Goal: Obtain resource: Download file/media

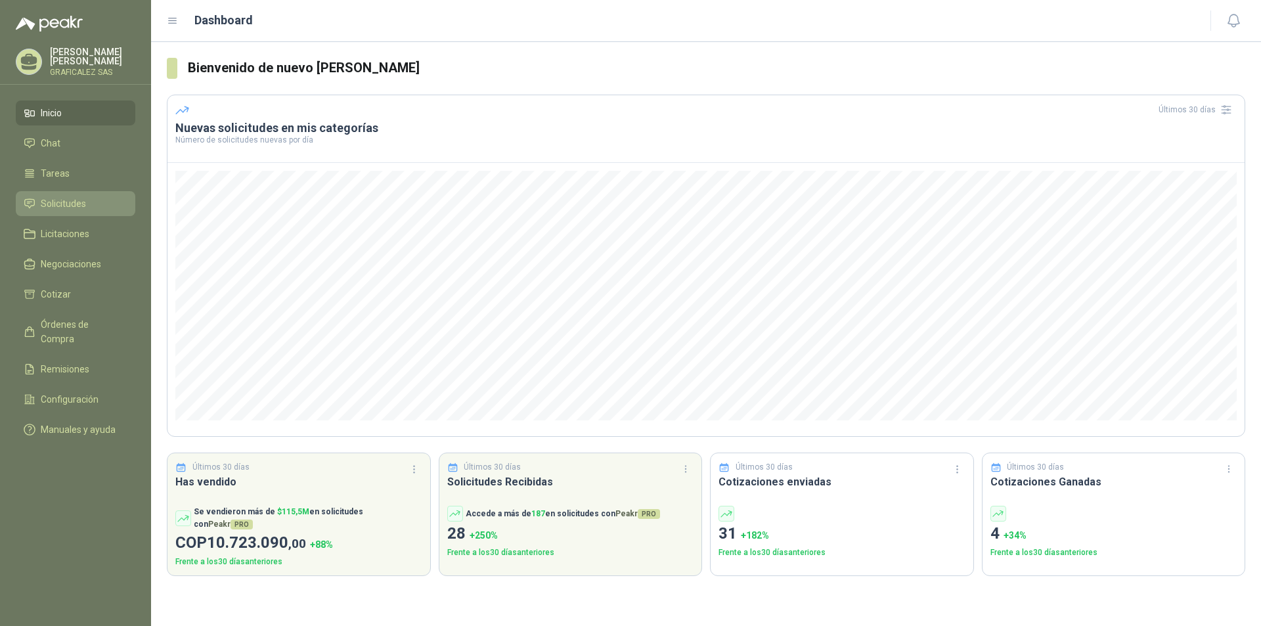
click at [68, 211] on span "Solicitudes" at bounding box center [63, 203] width 45 height 14
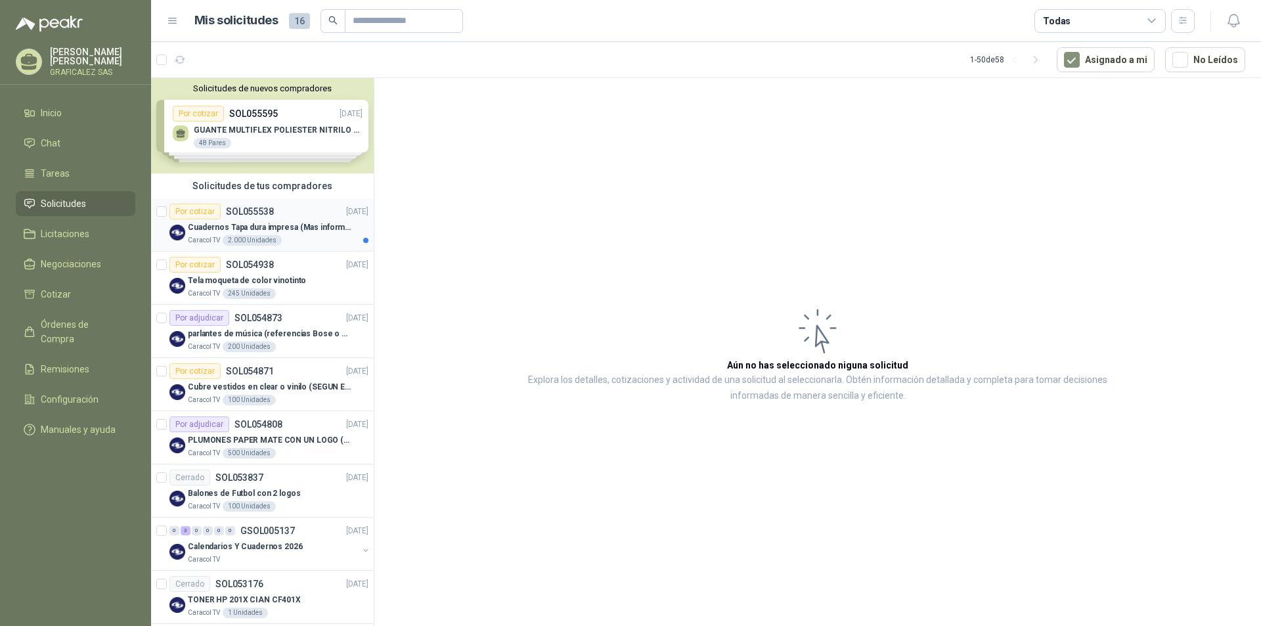
click at [302, 241] on div "Caracol TV 2.000 Unidades" at bounding box center [278, 240] width 181 height 11
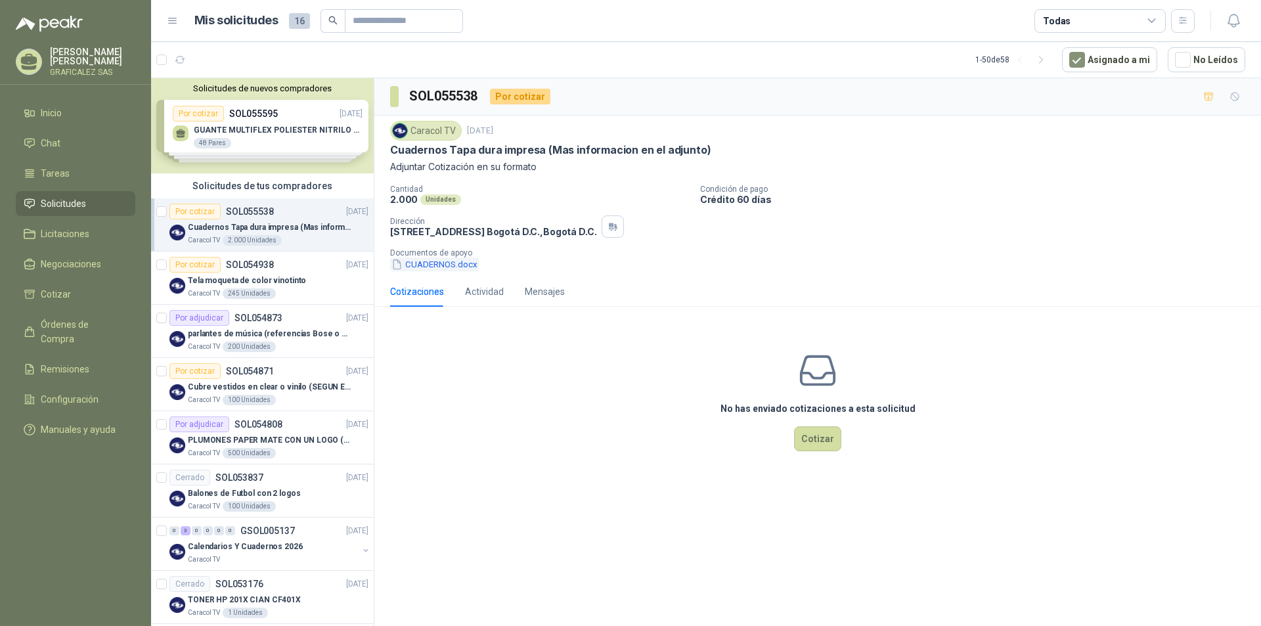
click at [430, 267] on button "CUADERNOS.docx" at bounding box center [434, 265] width 89 height 14
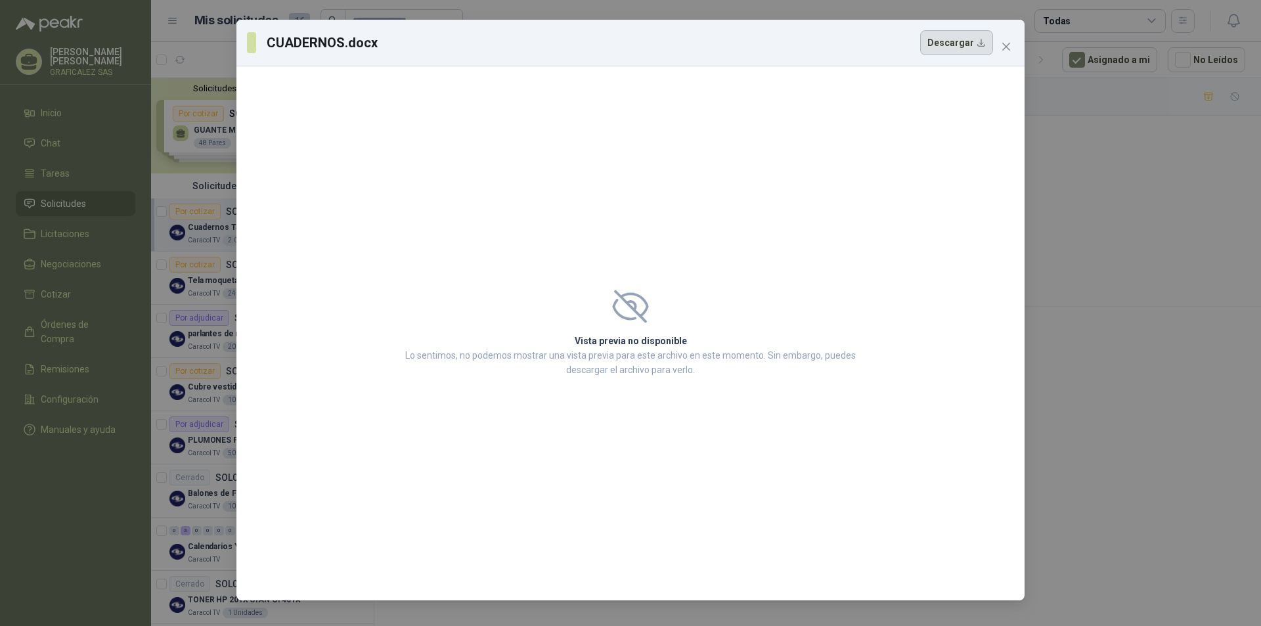
click at [951, 41] on button "Descargar" at bounding box center [956, 42] width 73 height 25
click at [1009, 44] on icon "close" at bounding box center [1006, 47] width 8 height 8
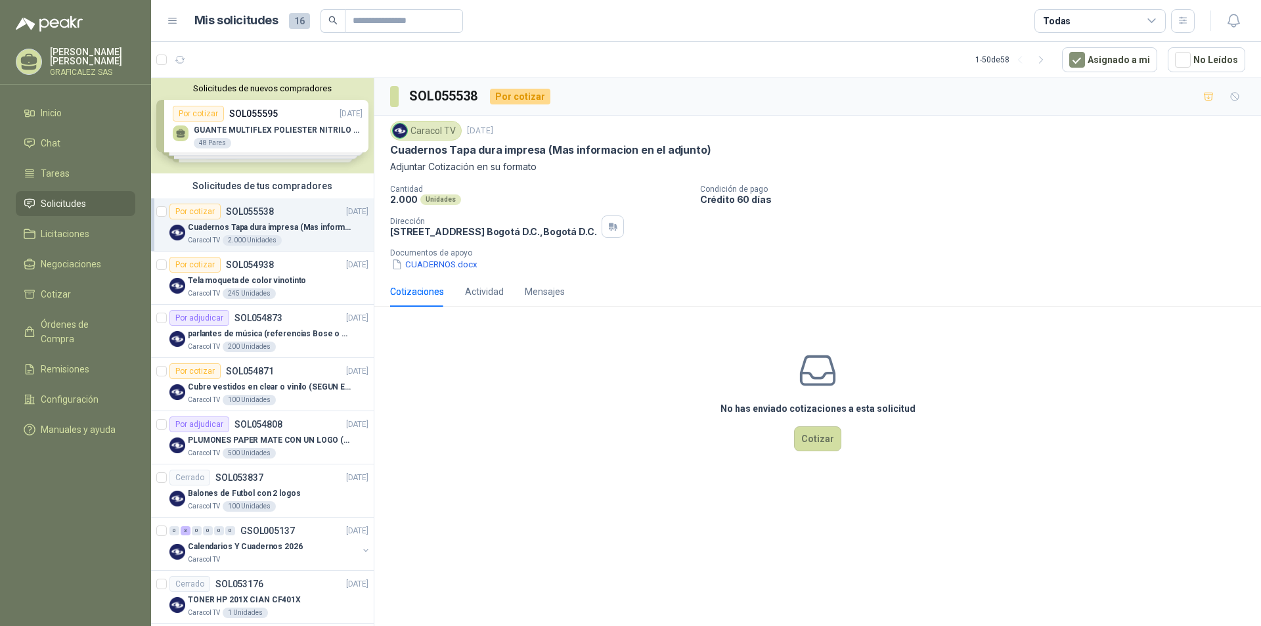
click at [284, 152] on div "Solicitudes de nuevos compradores Por cotizar SOL055595 [DATE] GUANTE MULTIFLEX…" at bounding box center [262, 125] width 223 height 95
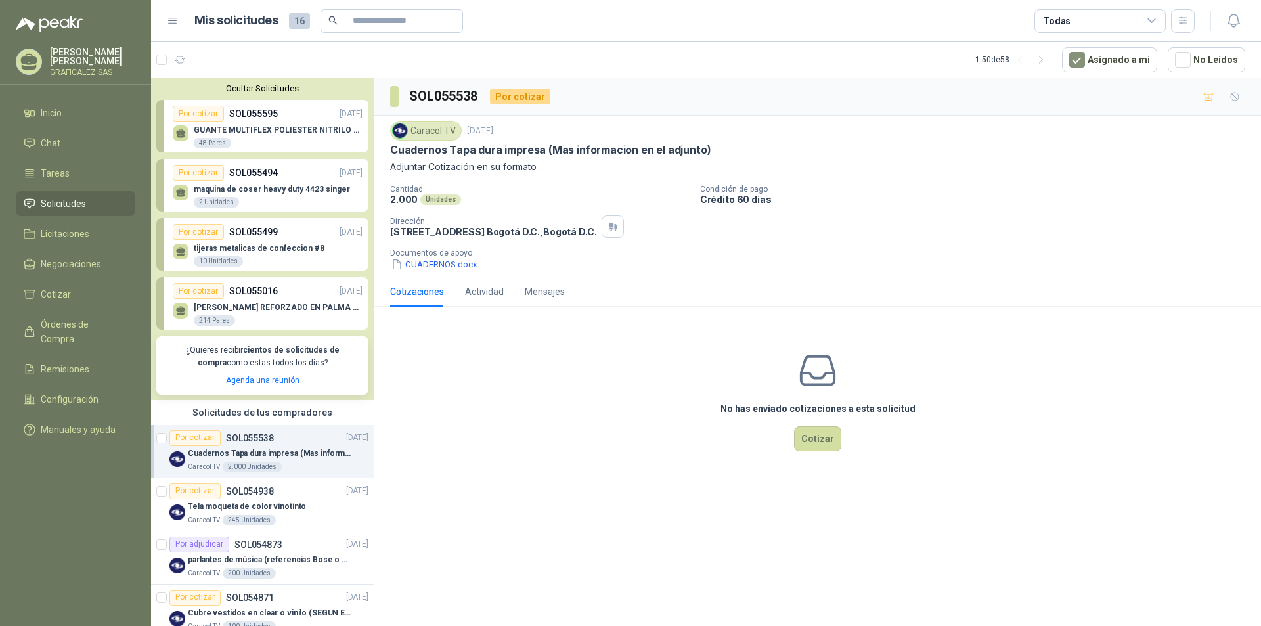
click at [470, 415] on div "No has enviado cotizaciones a esta solicitud Cotizar" at bounding box center [817, 401] width 887 height 168
click at [1236, 32] on button "button" at bounding box center [1234, 21] width 24 height 24
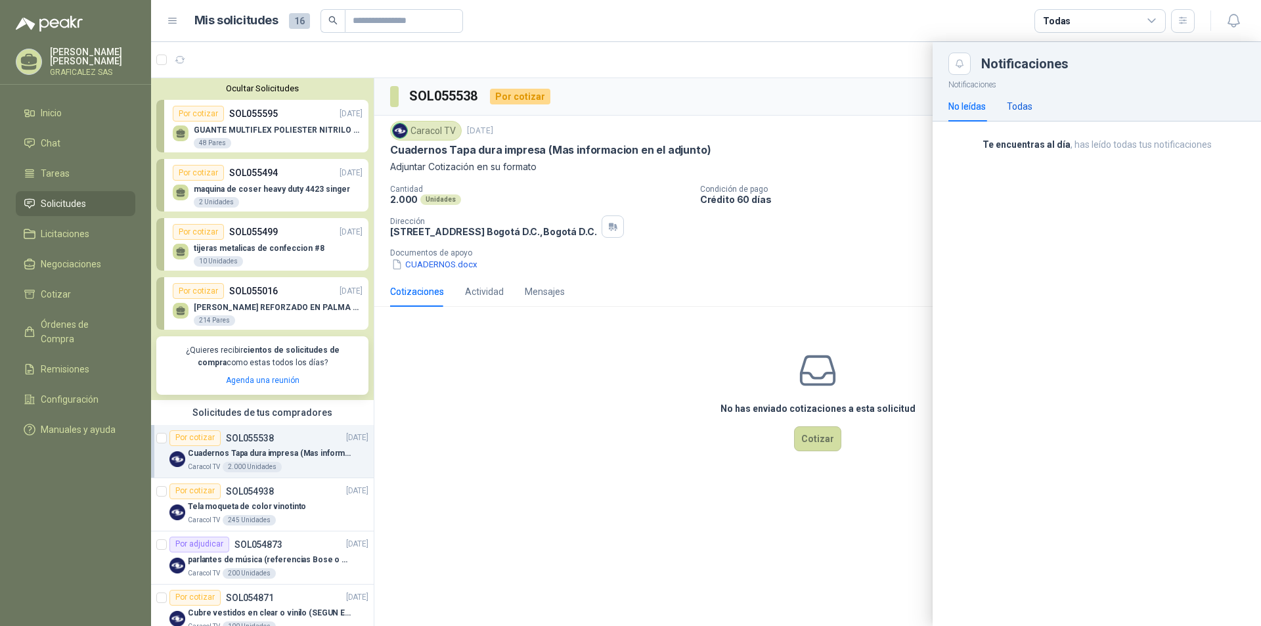
click at [1029, 104] on div "Todas" at bounding box center [1020, 106] width 26 height 14
